Goal: Information Seeking & Learning: Find contact information

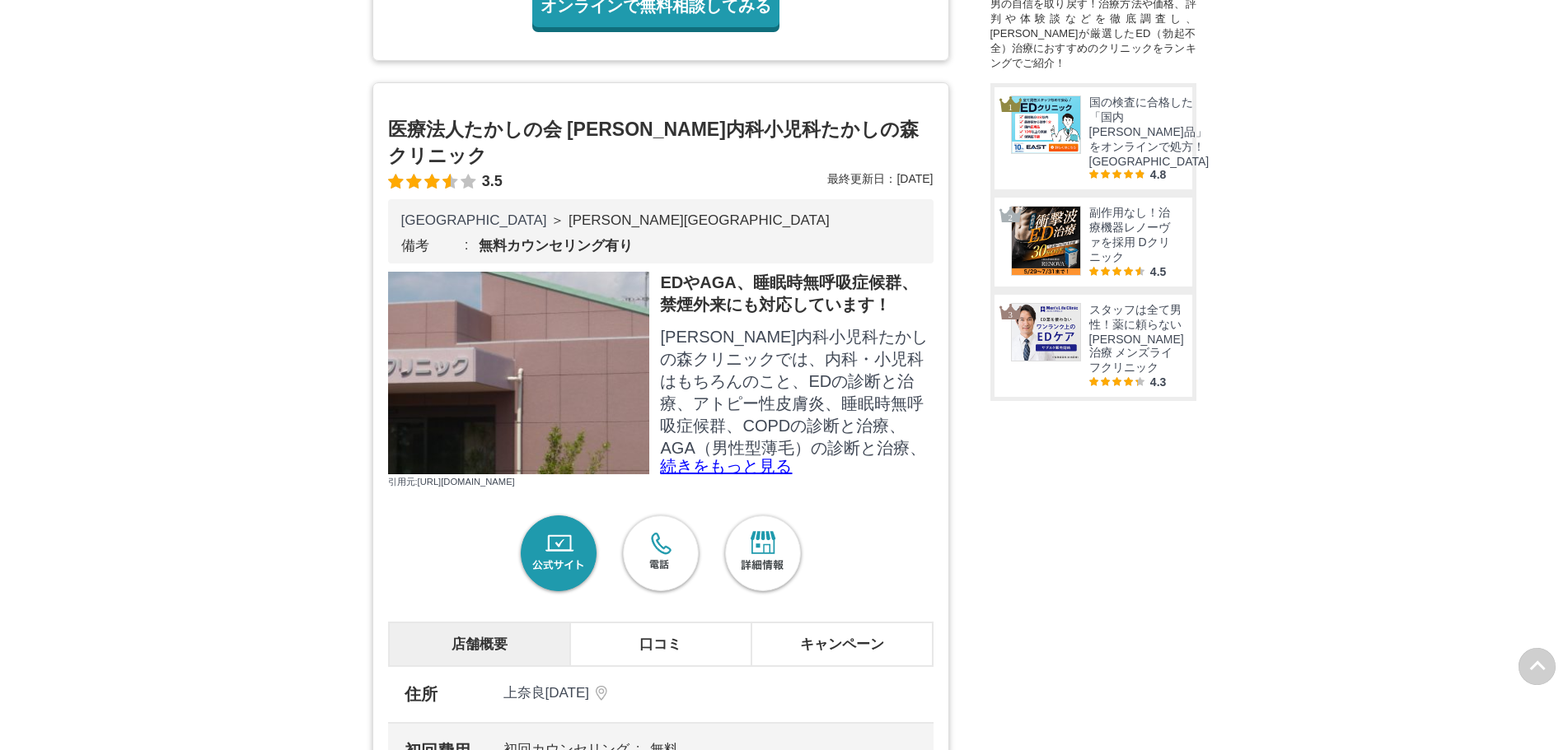
scroll to position [1071, 0]
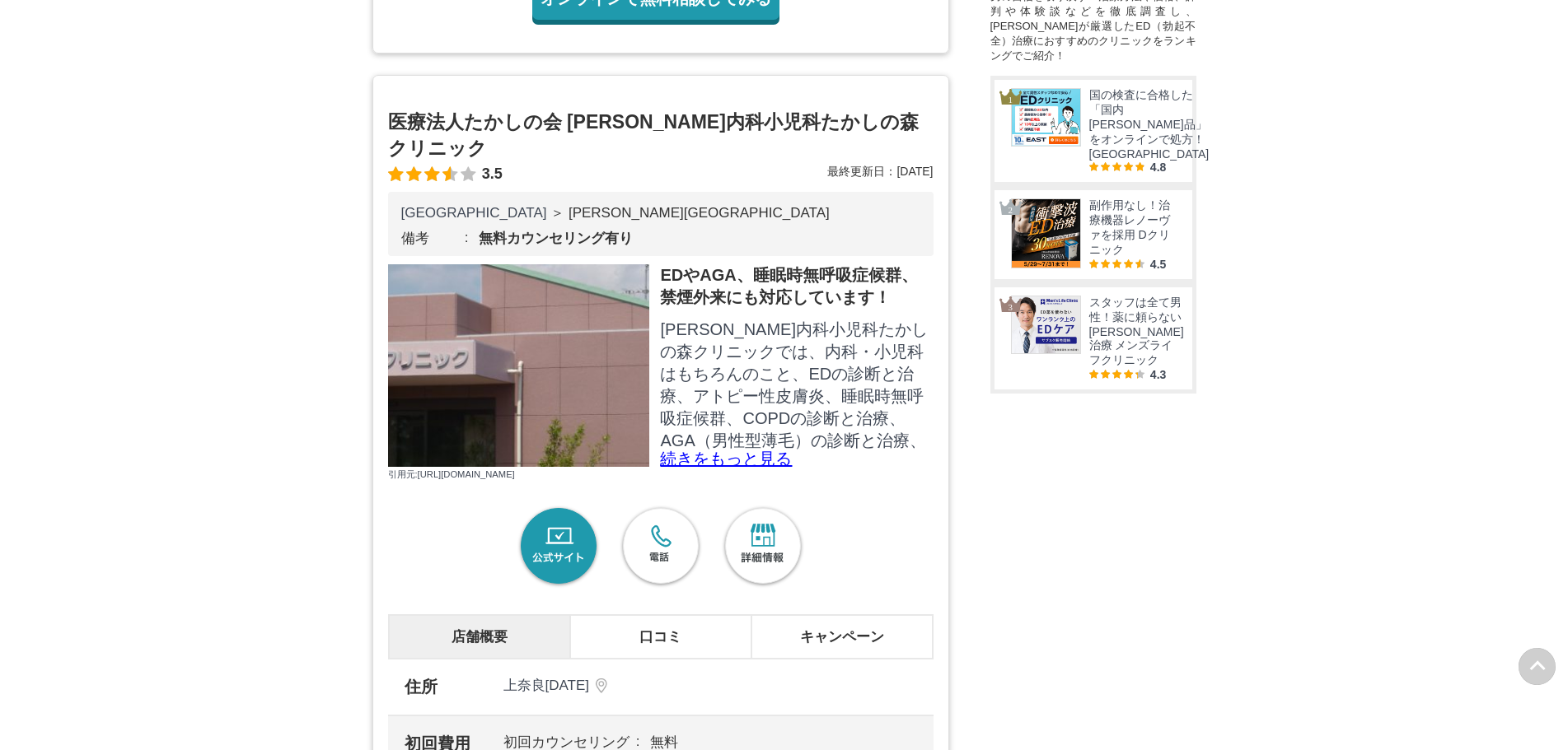
click at [696, 467] on p "続きをもっと見る" at bounding box center [796, 458] width 273 height 17
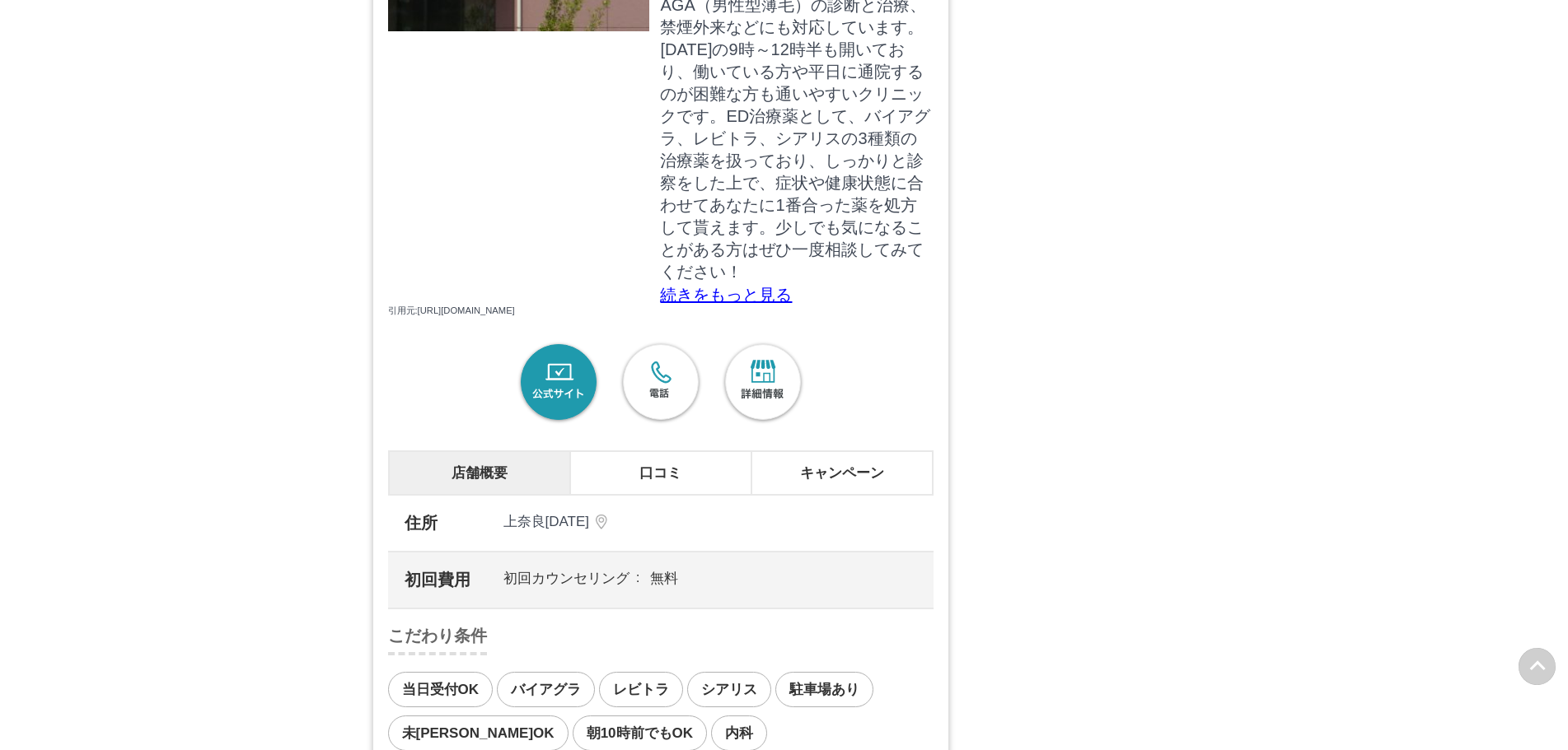
scroll to position [1647, 0]
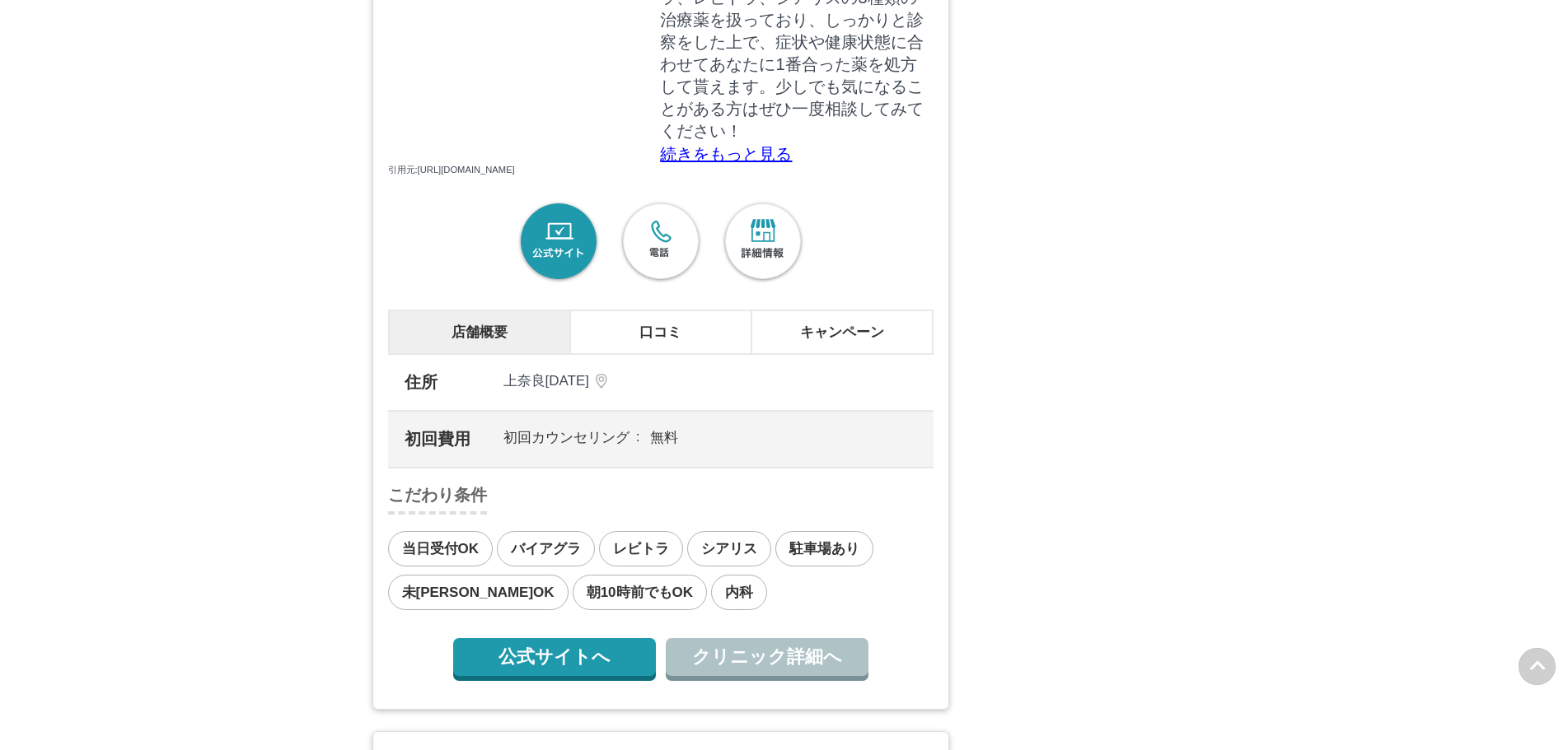
click at [567, 285] on link "公式サイト" at bounding box center [559, 242] width 85 height 85
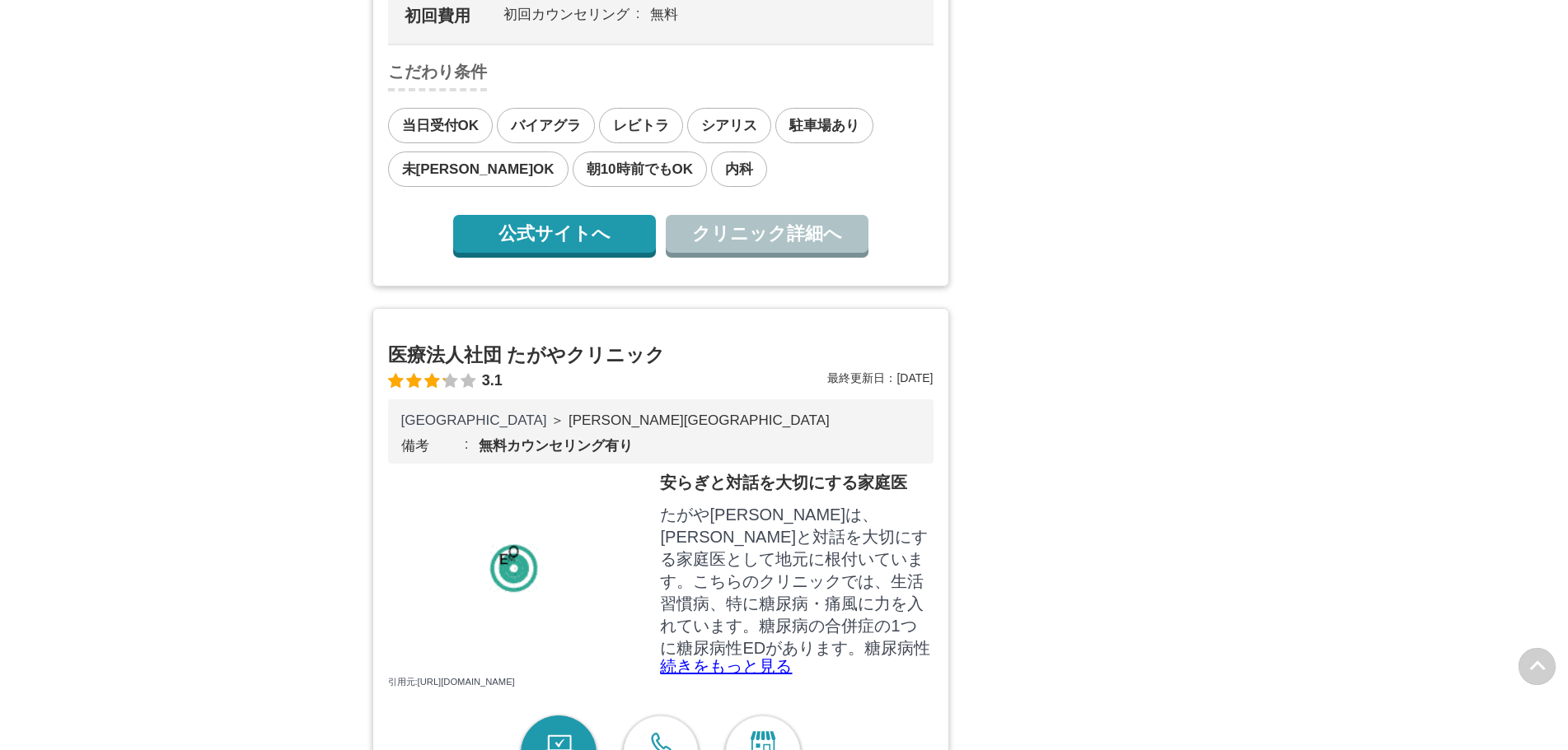
scroll to position [1730, 0]
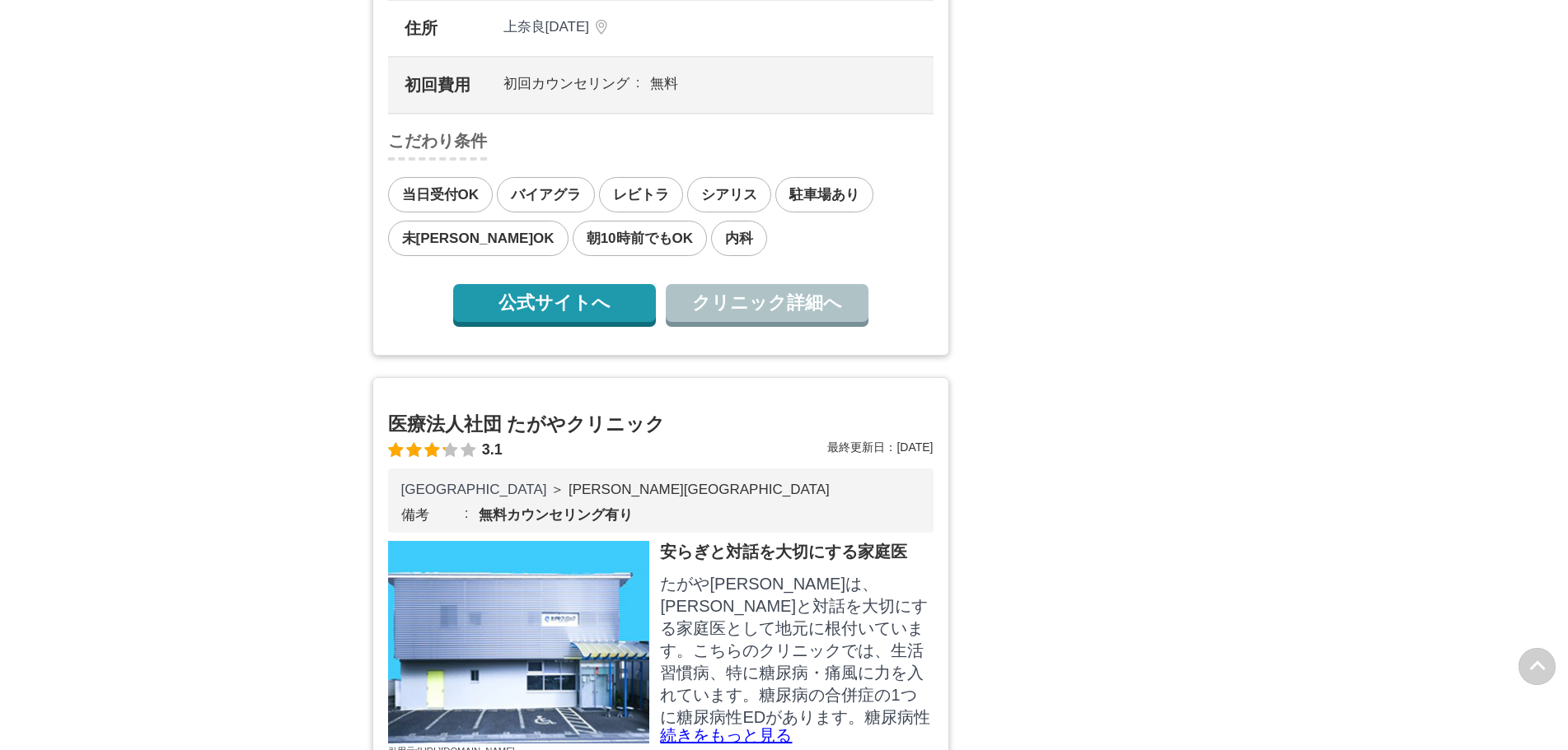
click at [598, 322] on link "公式サイトへ" at bounding box center [554, 302] width 203 height 37
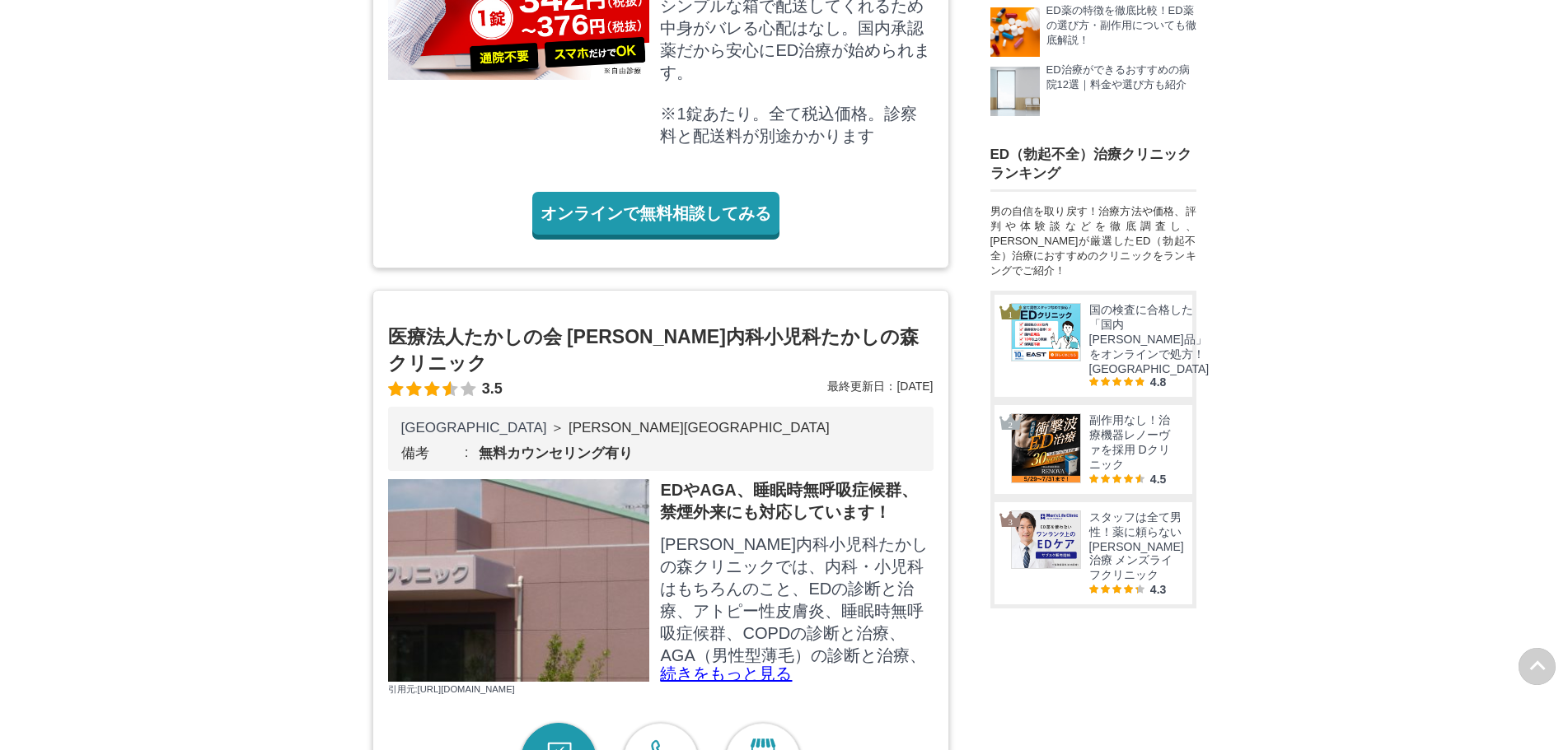
scroll to position [824, 0]
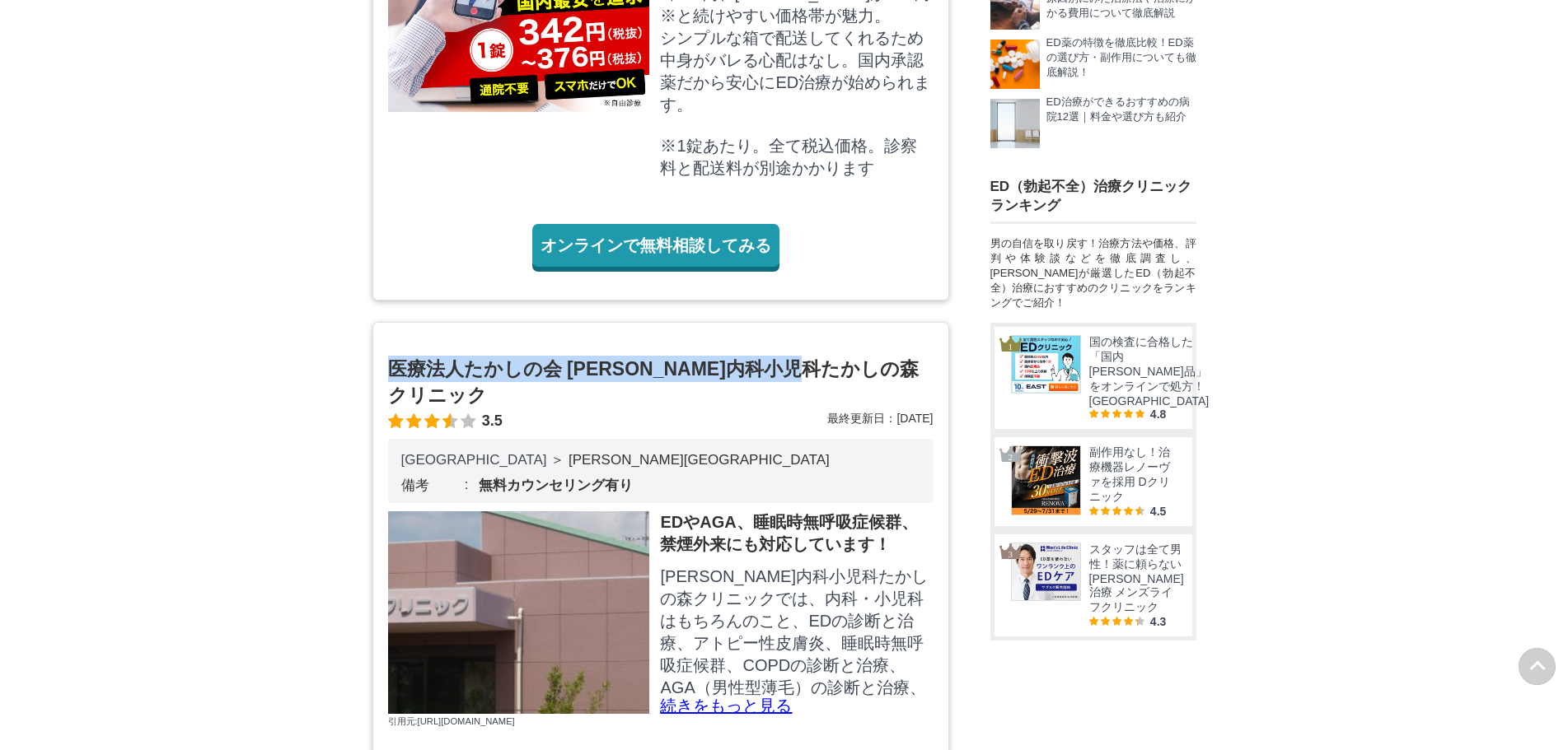
drag, startPoint x: 390, startPoint y: 402, endPoint x: 879, endPoint y: 396, distance: 489.0
click at [879, 396] on h2 "医療法人たかしの会 [PERSON_NAME]内科小児科たかしの森クリニック" at bounding box center [661, 382] width 546 height 53
copy h2 "医療法人たかしの会 [PERSON_NAME]内科小児科たかしの森クリニック"
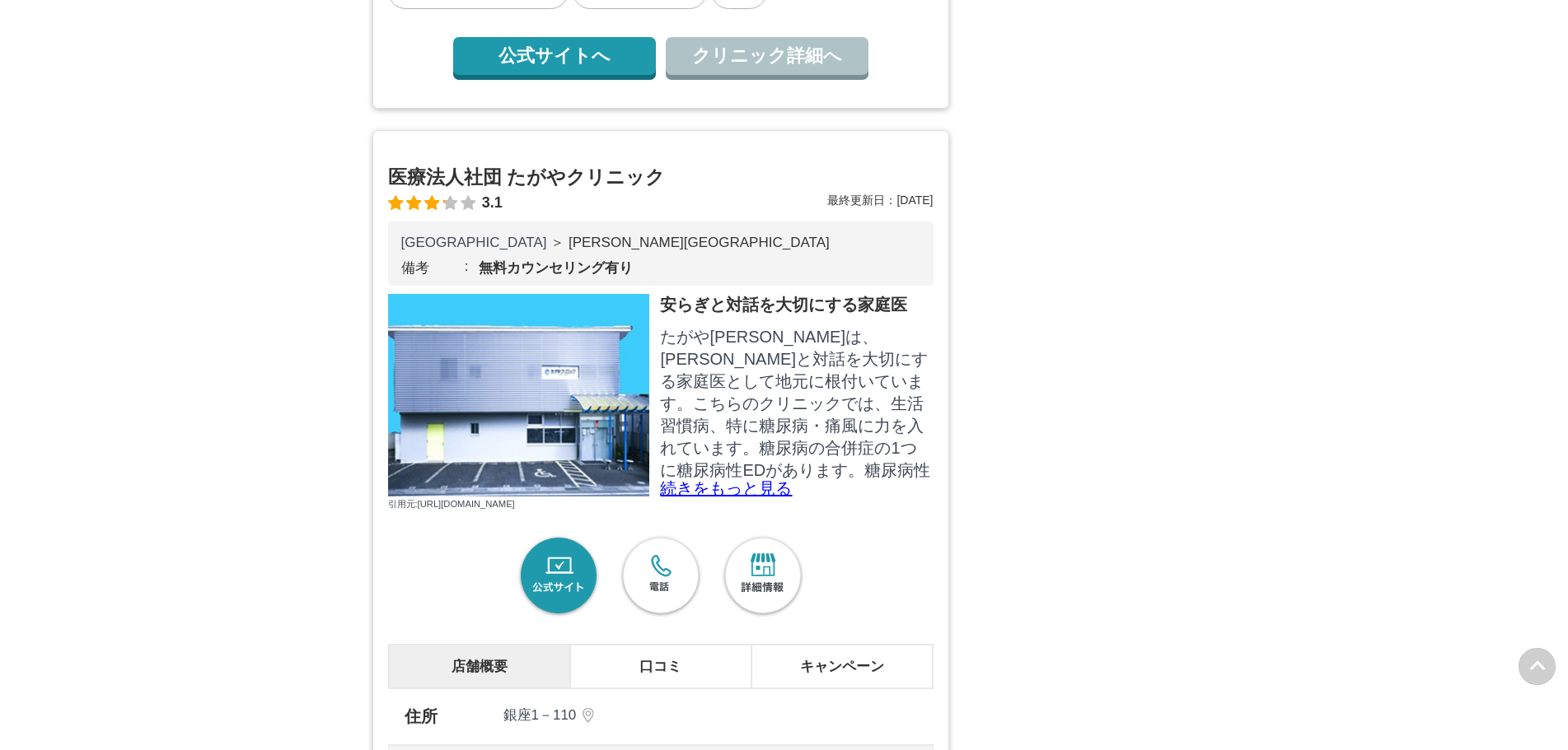
scroll to position [0, 0]
